Goal: Transaction & Acquisition: Purchase product/service

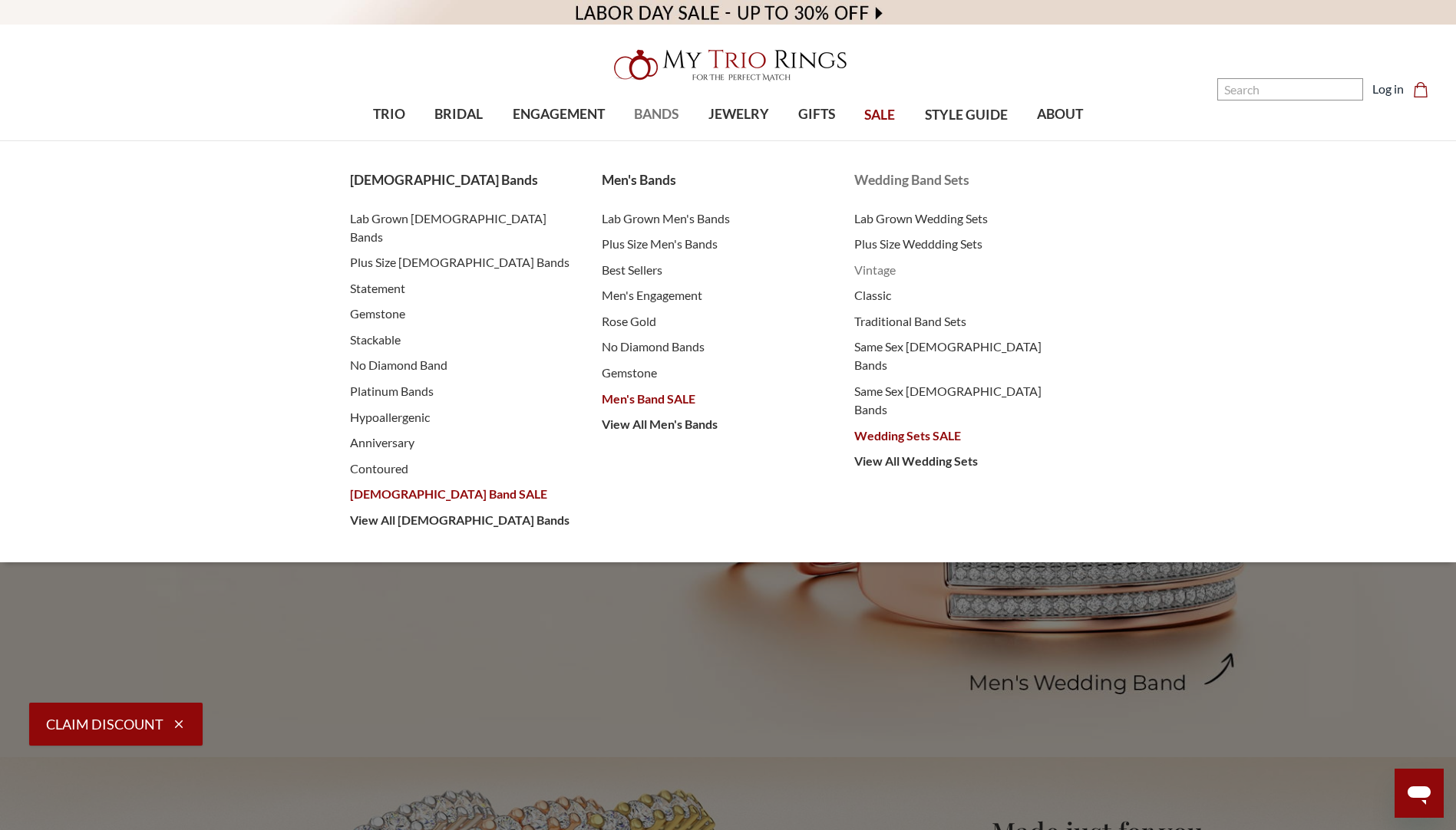
click at [871, 269] on span "Vintage" at bounding box center [966, 269] width 222 height 18
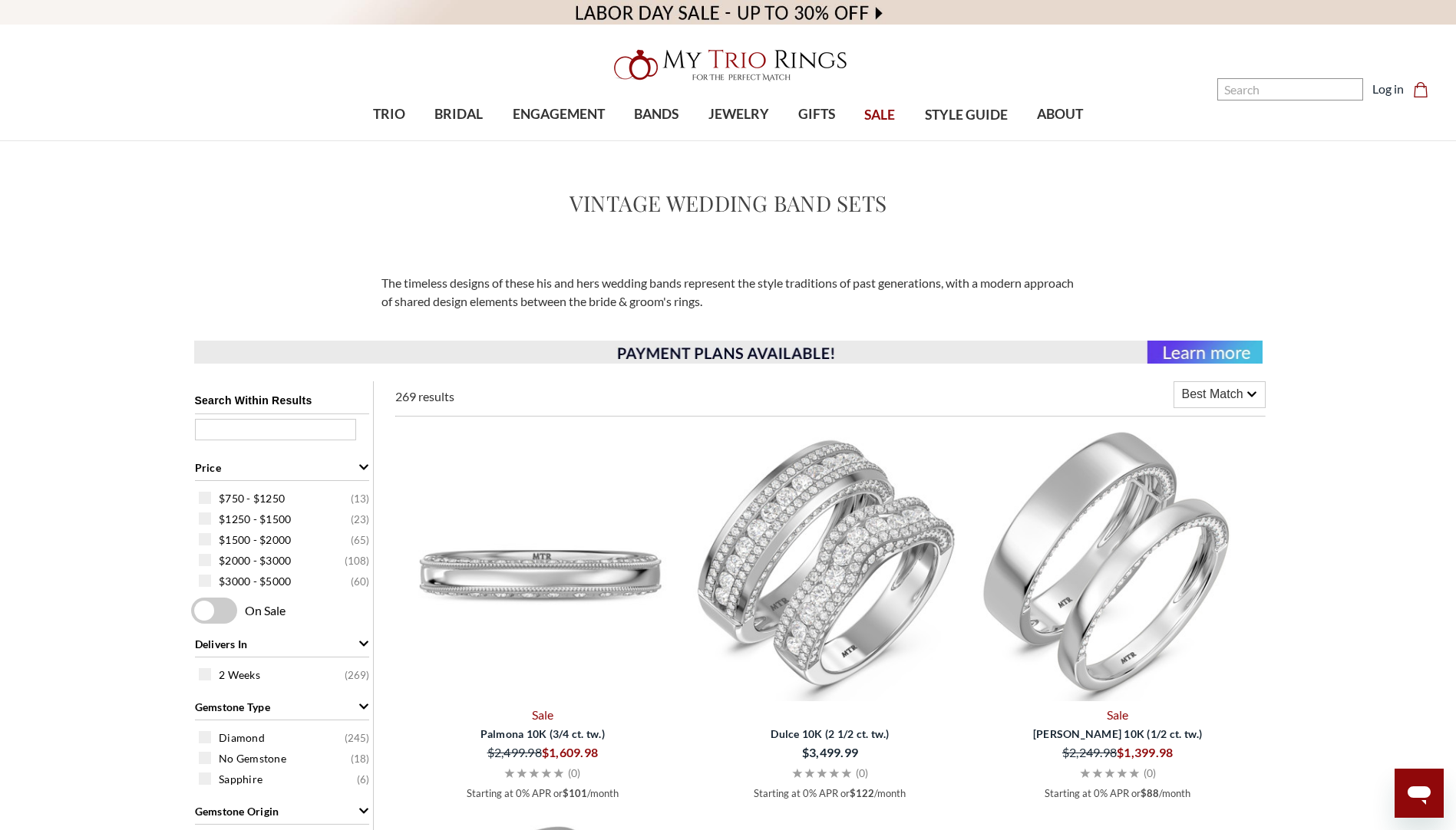
click at [416, 444] on img at bounding box center [543, 564] width 275 height 275
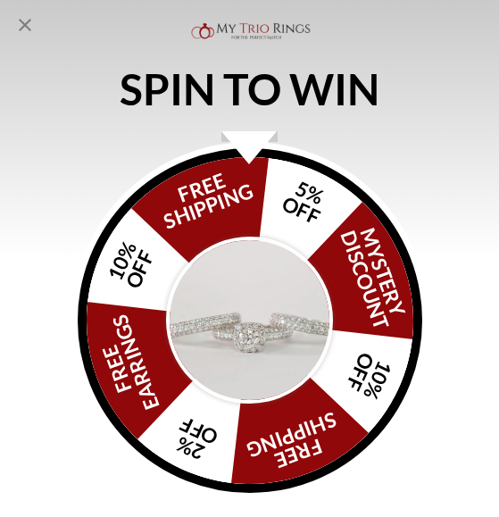
scroll to position [3850, 0]
